Goal: Task Accomplishment & Management: Use online tool/utility

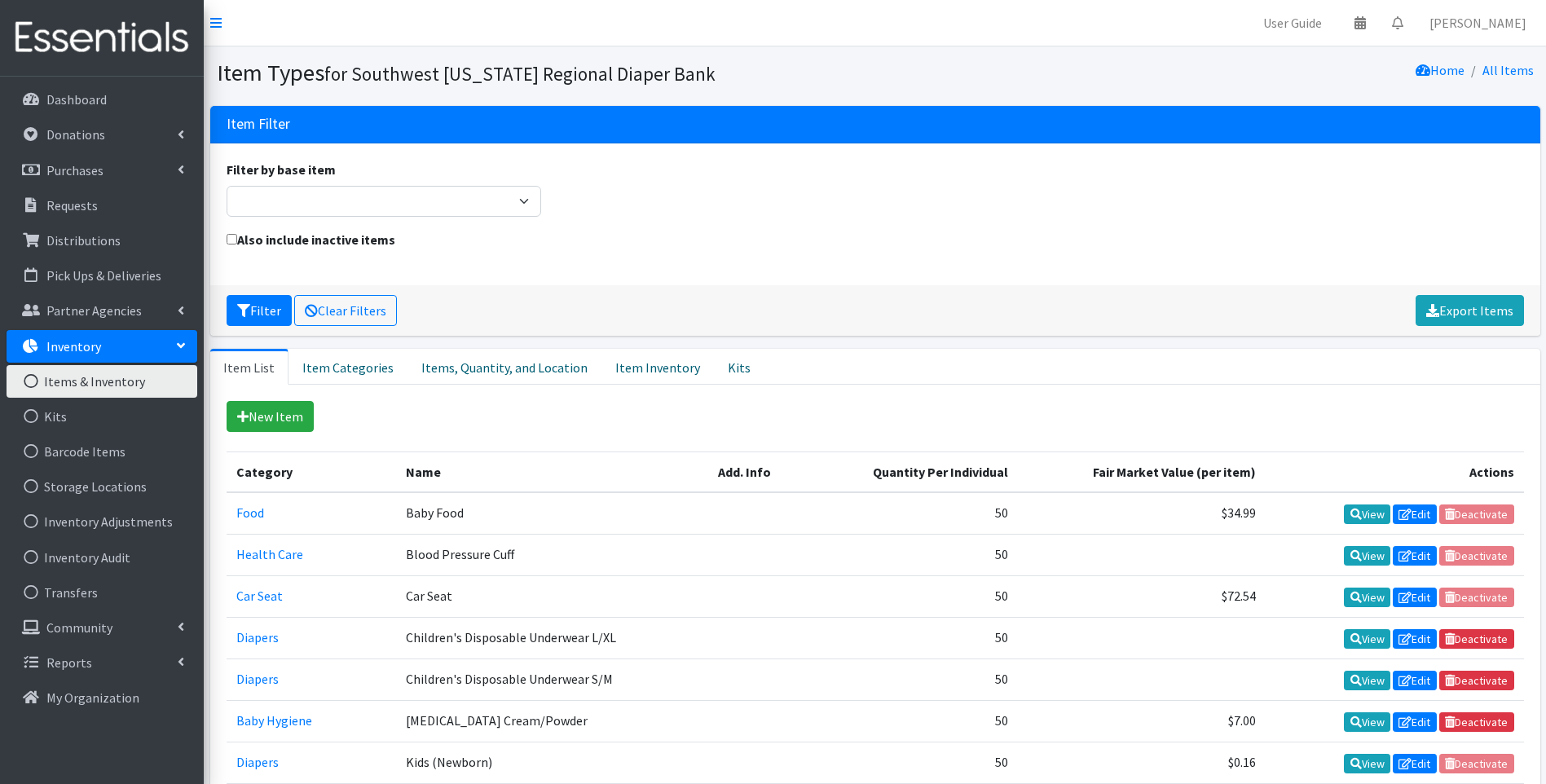
click at [85, 57] on img at bounding box center [102, 38] width 190 height 55
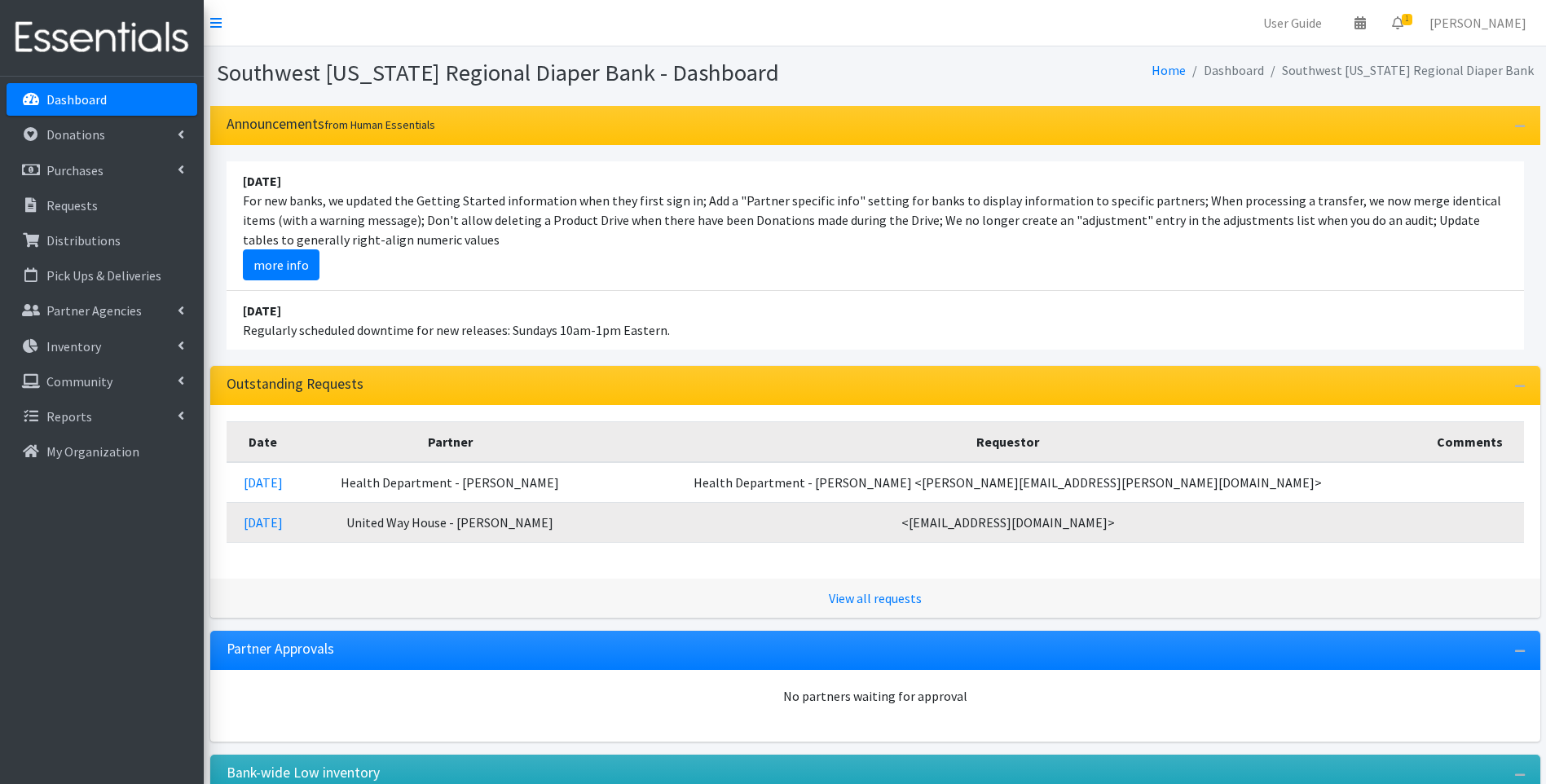
click at [754, 222] on li "August 17 For new banks, we updated the Getting Started information when they f…" at bounding box center [875, 226] width 1298 height 130
drag, startPoint x: 754, startPoint y: 222, endPoint x: 737, endPoint y: 250, distance: 32.8
click at [737, 250] on li "August 17 For new banks, we updated the Getting Started information when they f…" at bounding box center [875, 226] width 1298 height 130
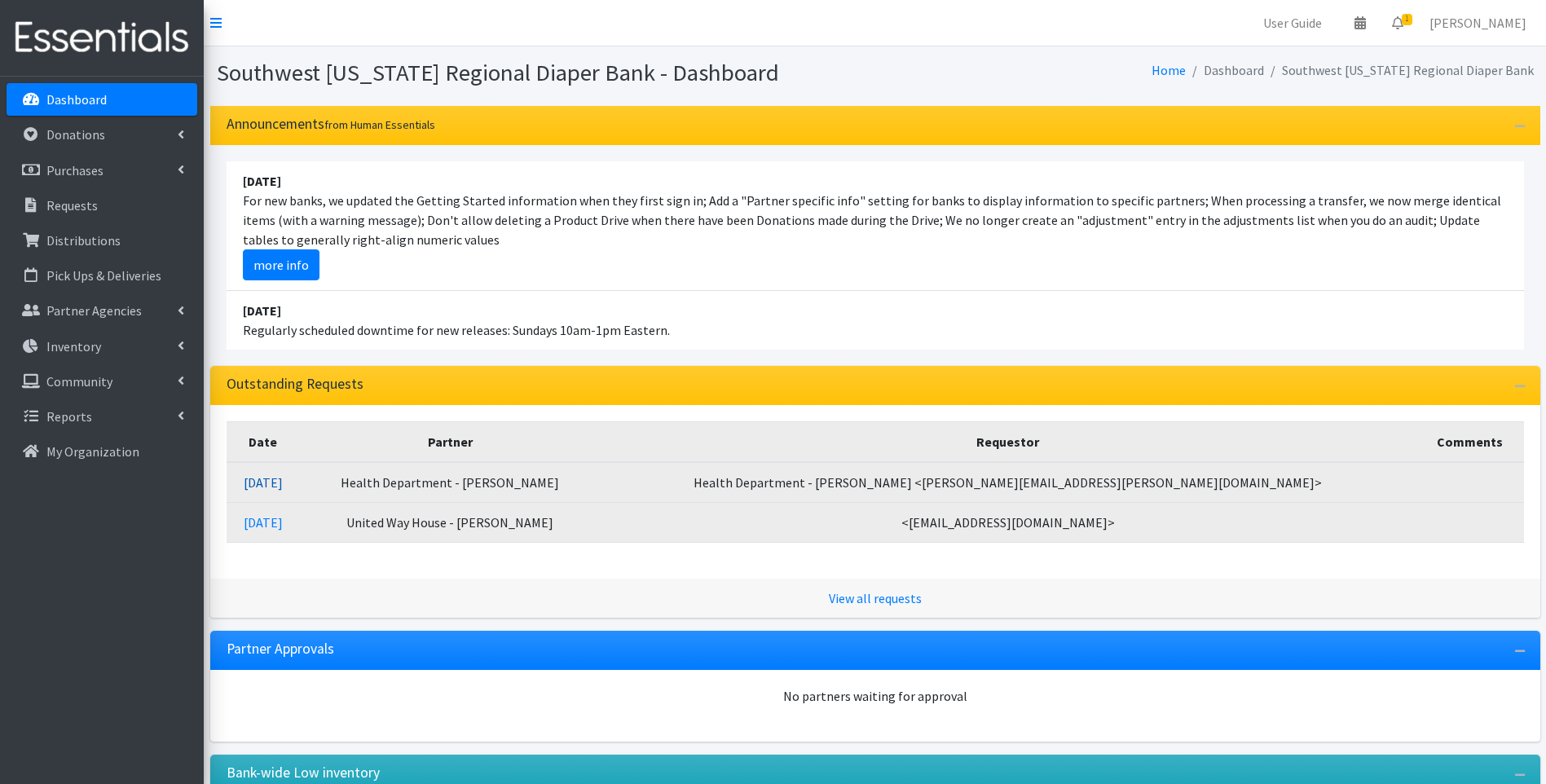
click at [283, 475] on link "08/19/2025" at bounding box center [264, 482] width 39 height 17
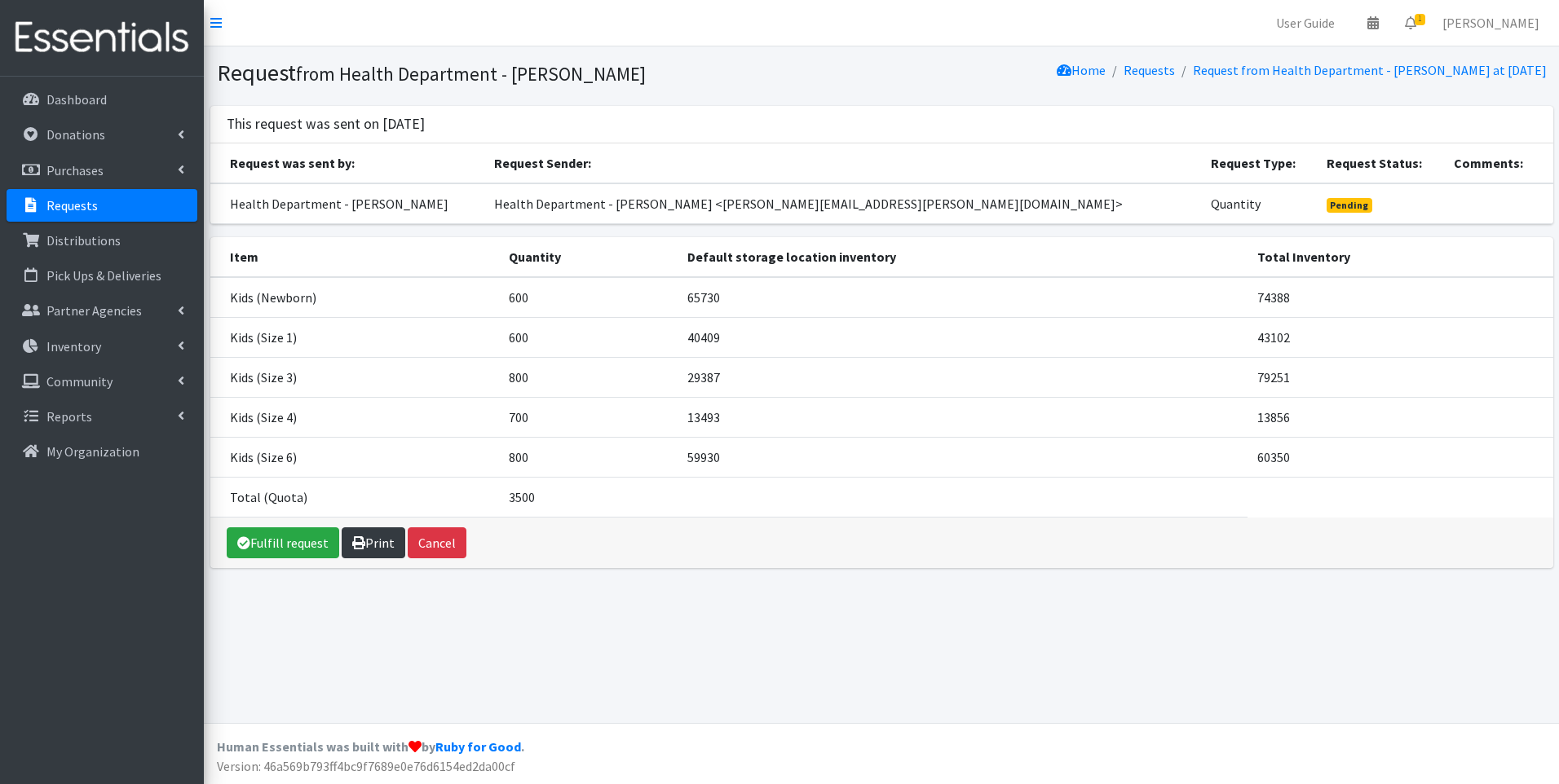
click at [363, 545] on link "Print" at bounding box center [373, 543] width 63 height 31
